Goal: Task Accomplishment & Management: Manage account settings

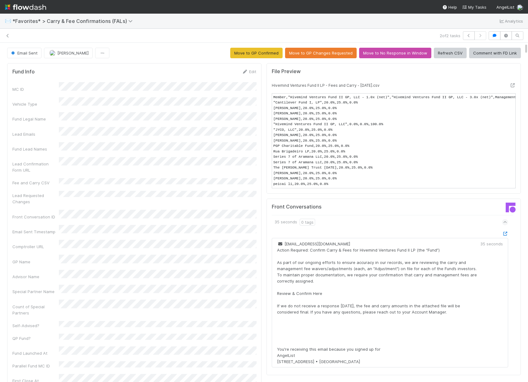
click at [32, 21] on span "*Favorites* > Carry & Fee Confirmations (FALs)" at bounding box center [73, 21] width 123 height 6
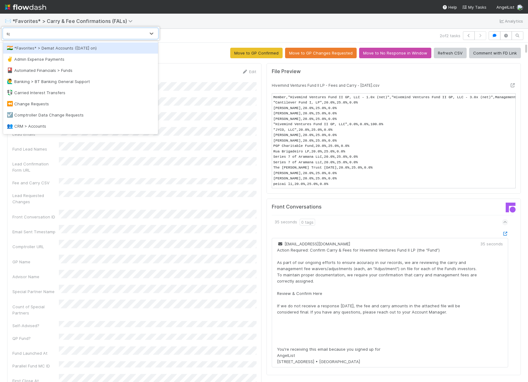
type input "spv"
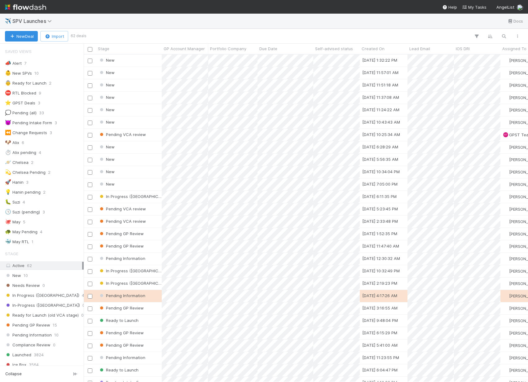
scroll to position [328, 445]
click at [234, 148] on div at bounding box center [264, 191] width 528 height 382
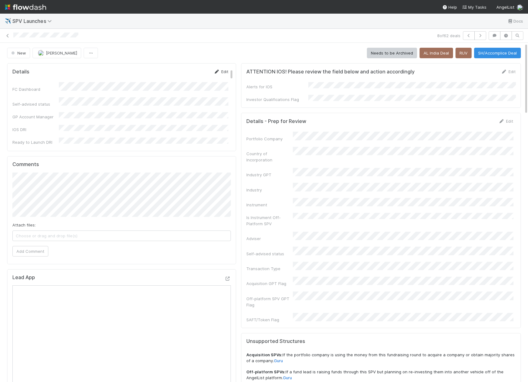
click at [221, 70] on link "Edit" at bounding box center [221, 71] width 15 height 5
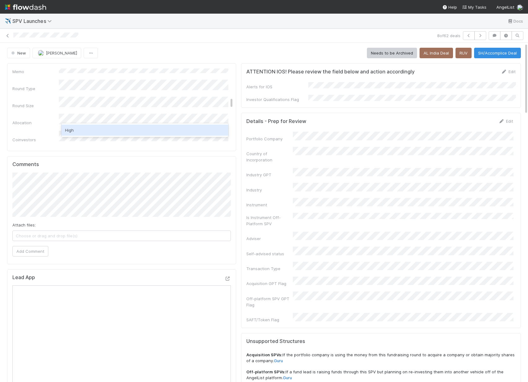
click at [104, 129] on div "High" at bounding box center [144, 130] width 167 height 11
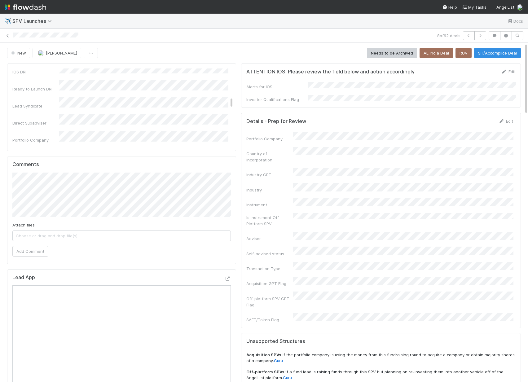
scroll to position [0, 0]
click at [197, 73] on button "Save" at bounding box center [196, 74] width 18 height 11
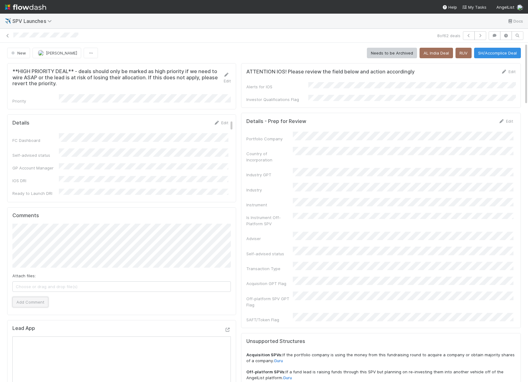
click at [33, 297] on button "Add Comment" at bounding box center [30, 302] width 36 height 11
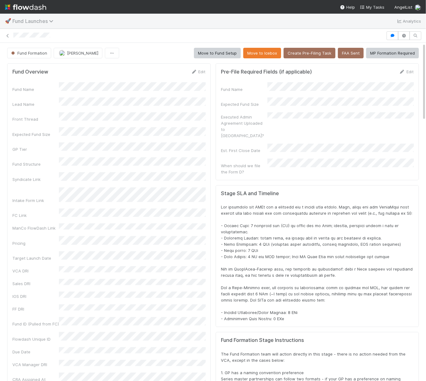
click at [35, 19] on span "Fund Launches" at bounding box center [34, 21] width 44 height 6
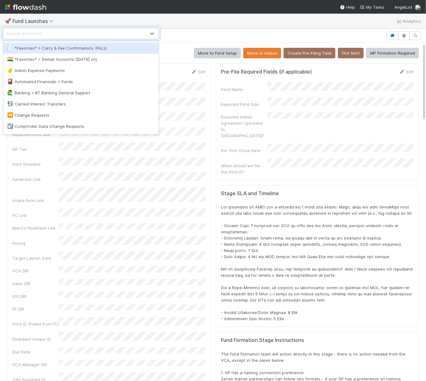
click at [142, 20] on div "option *Favorites* > Carry & Fee Confirmations (FALs) focused, 1 of 65. 65 resu…" at bounding box center [213, 190] width 426 height 381
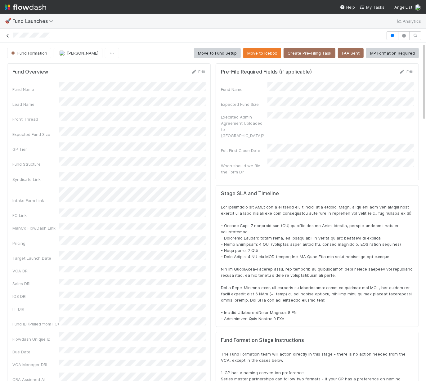
click at [9, 36] on icon at bounding box center [8, 36] width 6 height 4
click at [393, 34] on icon "button" at bounding box center [392, 36] width 6 height 4
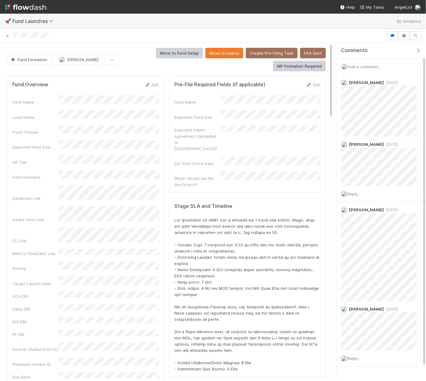
click at [421, 49] on icon "button" at bounding box center [418, 50] width 6 height 5
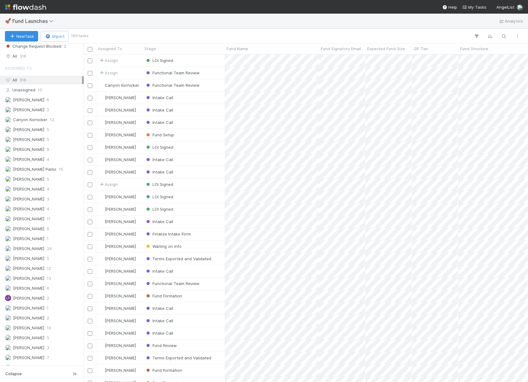
scroll to position [331, 0]
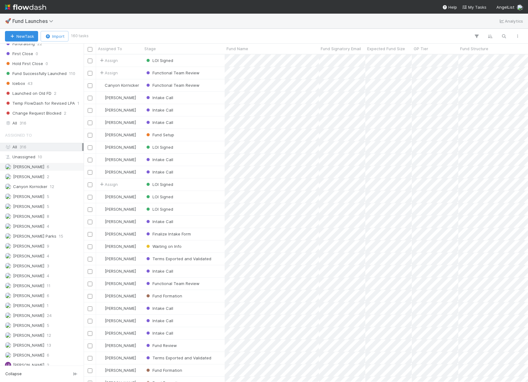
click at [43, 163] on div "Amy Saks 6" at bounding box center [43, 167] width 77 height 8
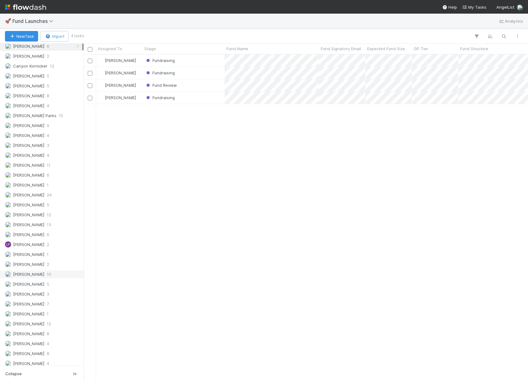
scroll to position [459, 0]
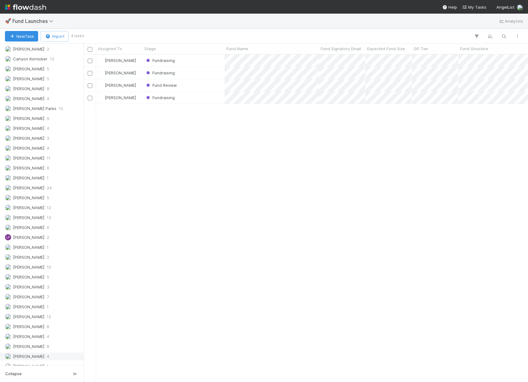
click at [42, 353] on div "Rick Segers 4" at bounding box center [43, 357] width 77 height 8
click at [205, 89] on div "Fund Formation" at bounding box center [184, 85] width 82 height 12
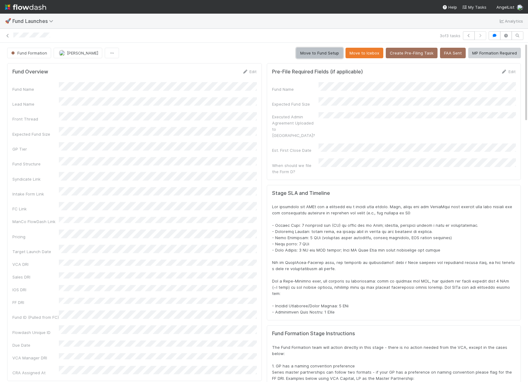
click at [324, 51] on button "Move to Fund Setup" at bounding box center [319, 53] width 47 height 11
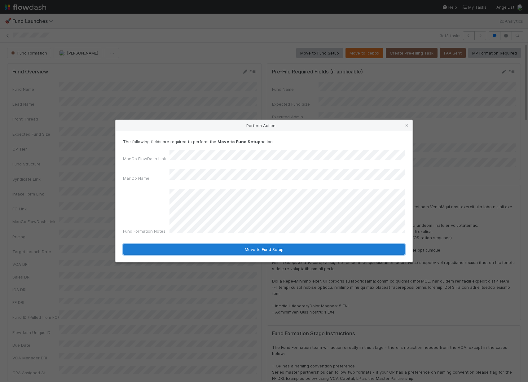
click at [325, 245] on button "Move to Fund Setup" at bounding box center [264, 249] width 282 height 11
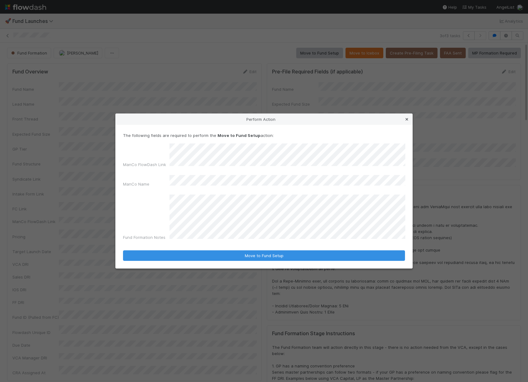
click at [406, 122] on icon at bounding box center [407, 119] width 6 height 4
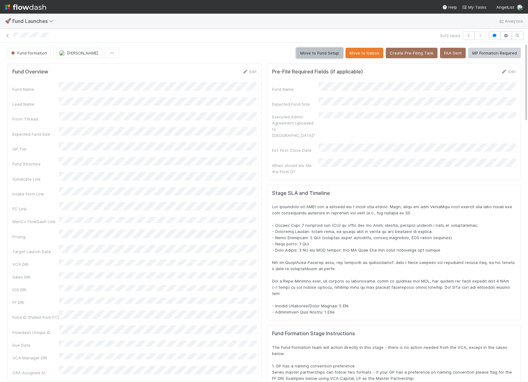
click at [325, 54] on button "Move to Fund Setup" at bounding box center [319, 53] width 47 height 11
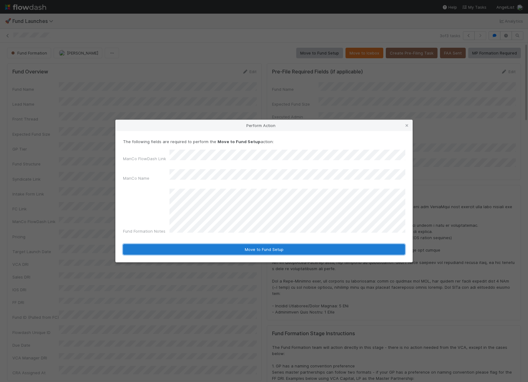
click at [296, 244] on button "Move to Fund Setup" at bounding box center [264, 249] width 282 height 11
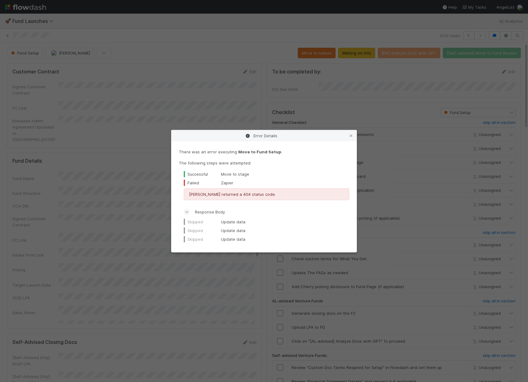
click at [208, 232] on div "Skipped" at bounding box center [202, 231] width 37 height 6
click at [350, 136] on icon at bounding box center [351, 136] width 6 height 4
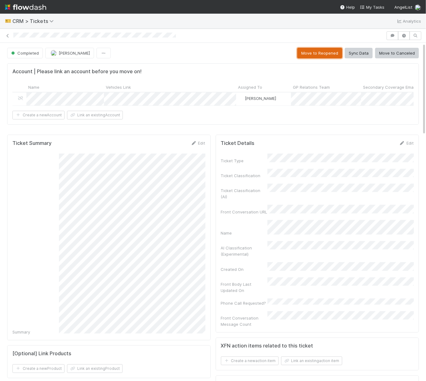
click at [338, 55] on button "Move to Reopened" at bounding box center [319, 53] width 45 height 11
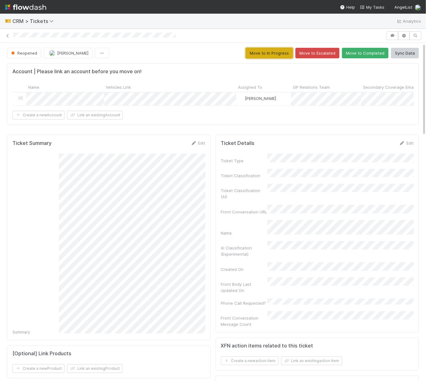
click at [275, 54] on button "Move to In Progress" at bounding box center [269, 53] width 47 height 11
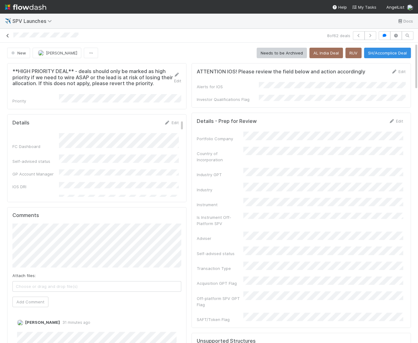
click at [6, 34] on icon at bounding box center [8, 36] width 6 height 4
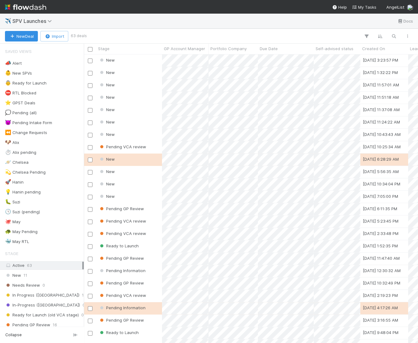
scroll to position [289, 334]
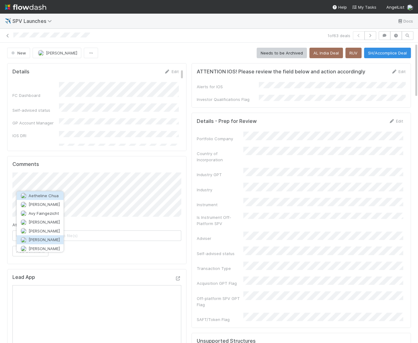
click at [50, 241] on span "[PERSON_NAME]" at bounding box center [44, 239] width 31 height 5
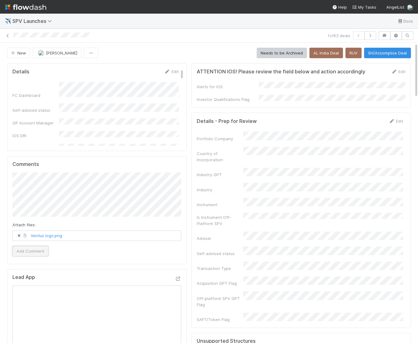
click at [24, 251] on button "Add Comment" at bounding box center [30, 251] width 36 height 11
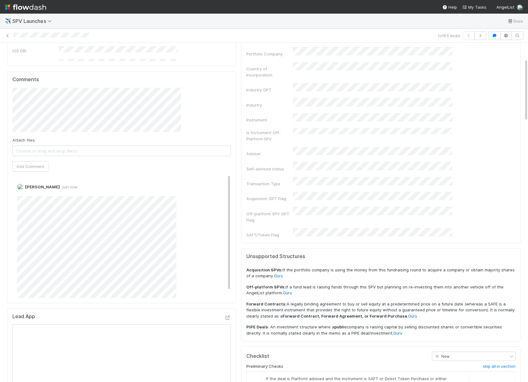
scroll to position [79, 0]
